Goal: Navigation & Orientation: Find specific page/section

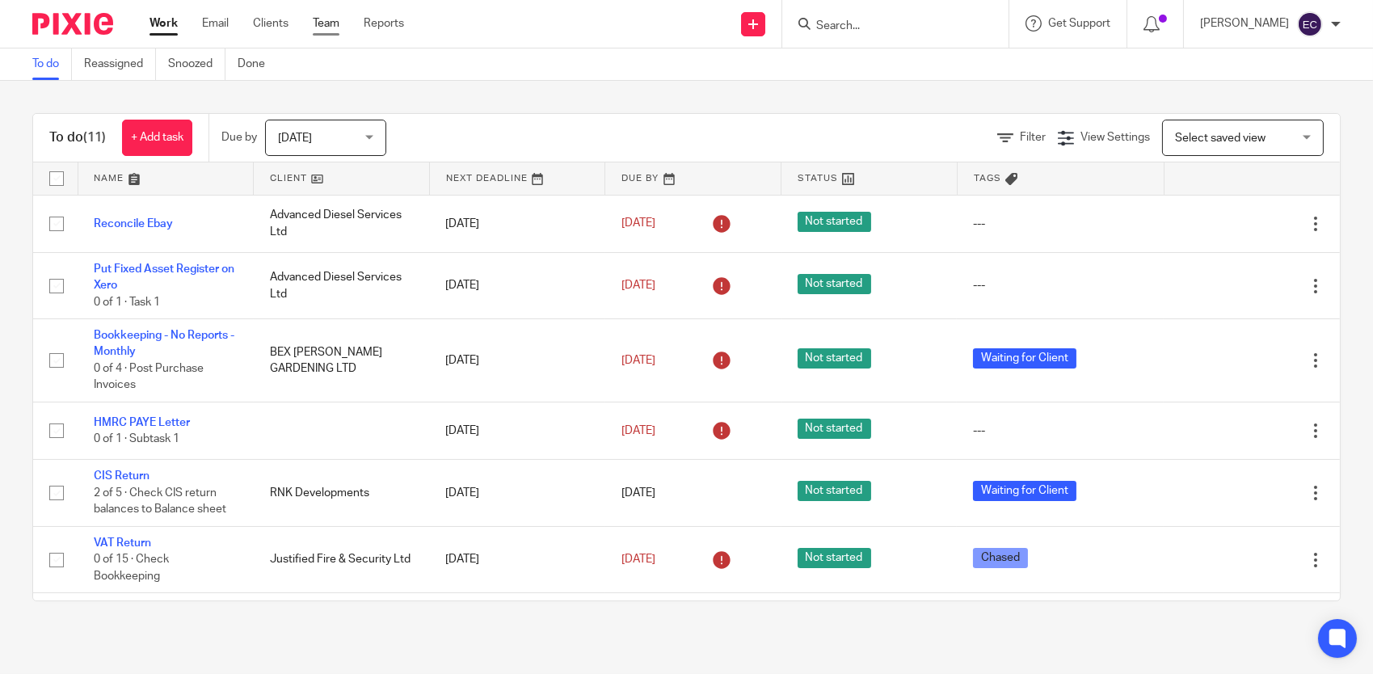
click at [335, 19] on link "Team" at bounding box center [326, 23] width 27 height 16
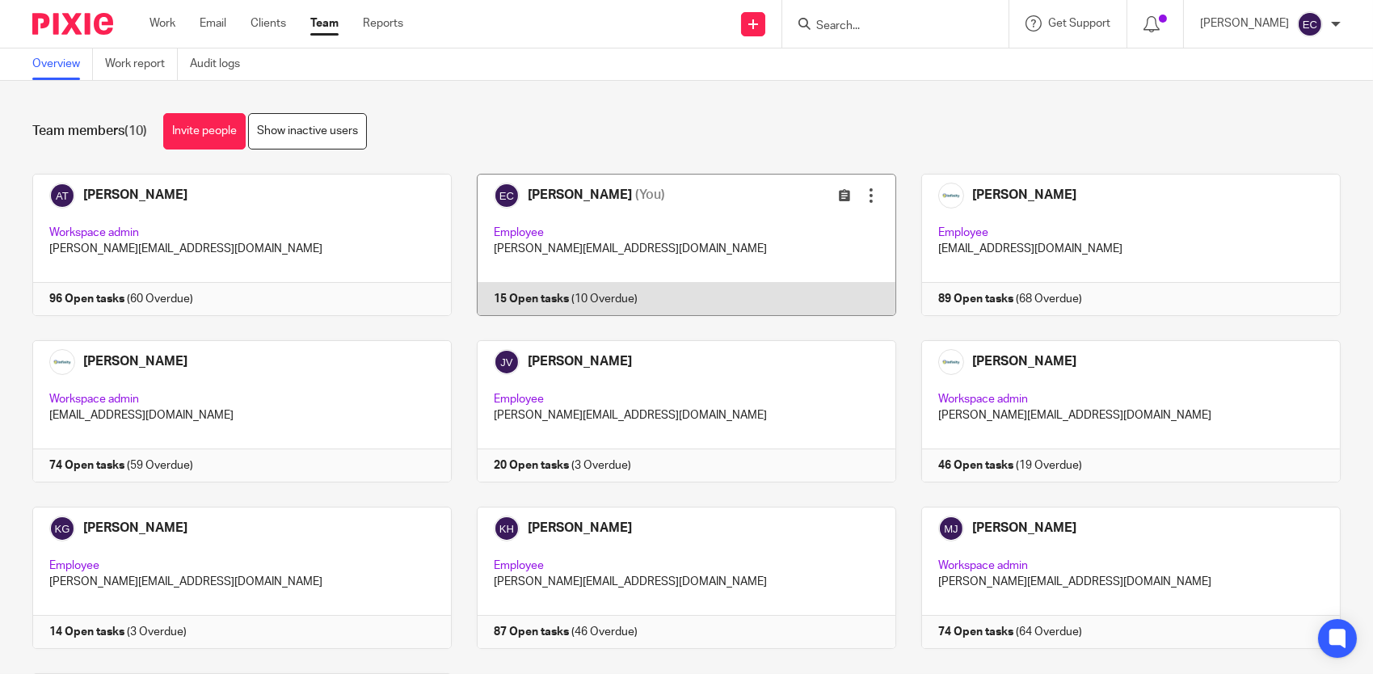
click at [643, 202] on link at bounding box center [674, 245] width 444 height 142
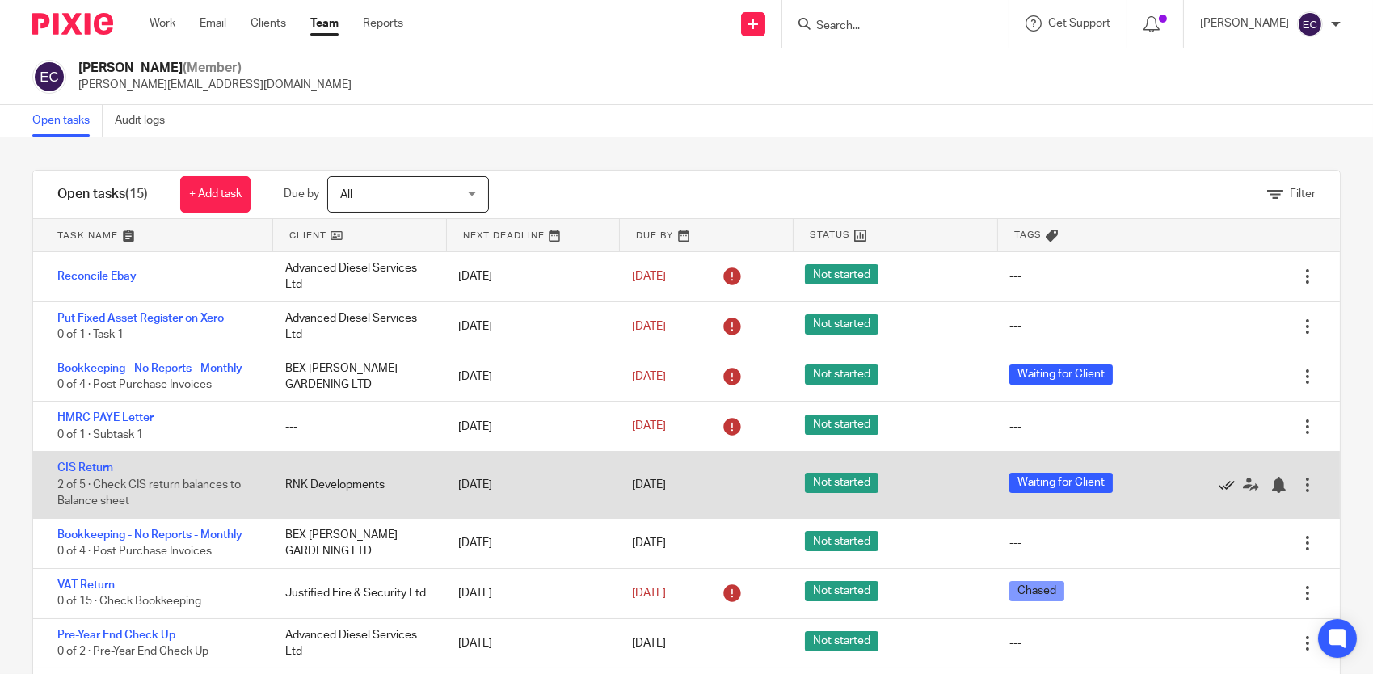
click at [1219, 484] on icon at bounding box center [1227, 485] width 16 height 16
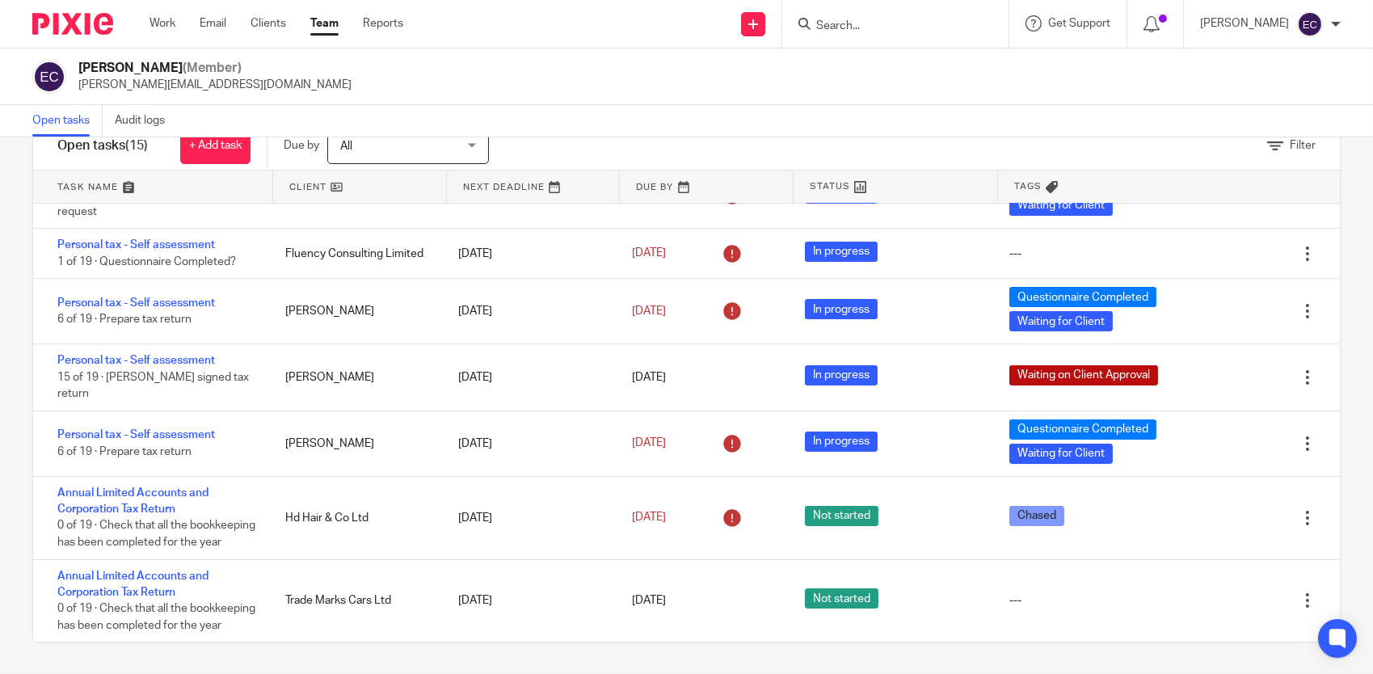
scroll to position [410, 0]
